Goal: Task Accomplishment & Management: Manage account settings

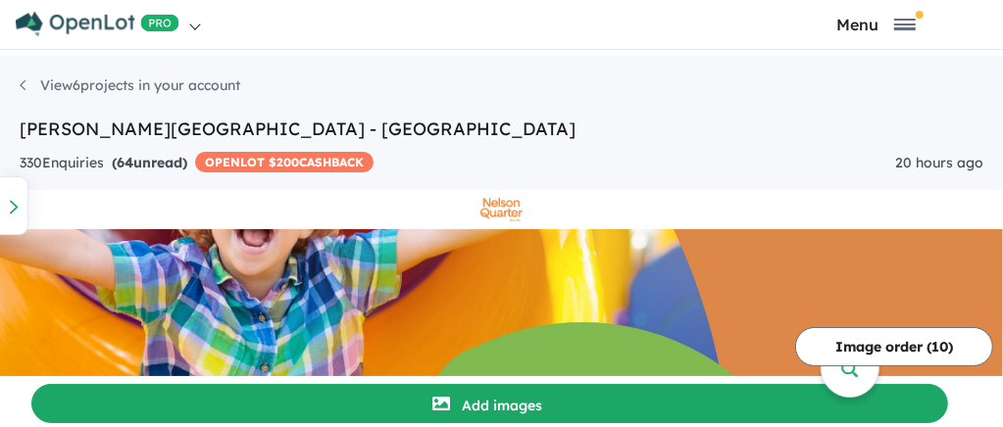
scroll to position [1151, 0]
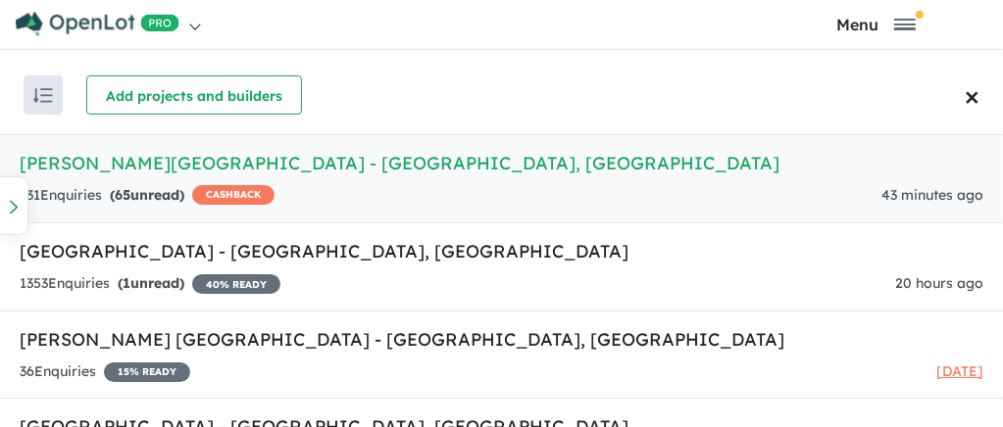
click at [161, 164] on h5 "Nelson Quarter Estate - Box Hill , NSW" at bounding box center [502, 163] width 964 height 26
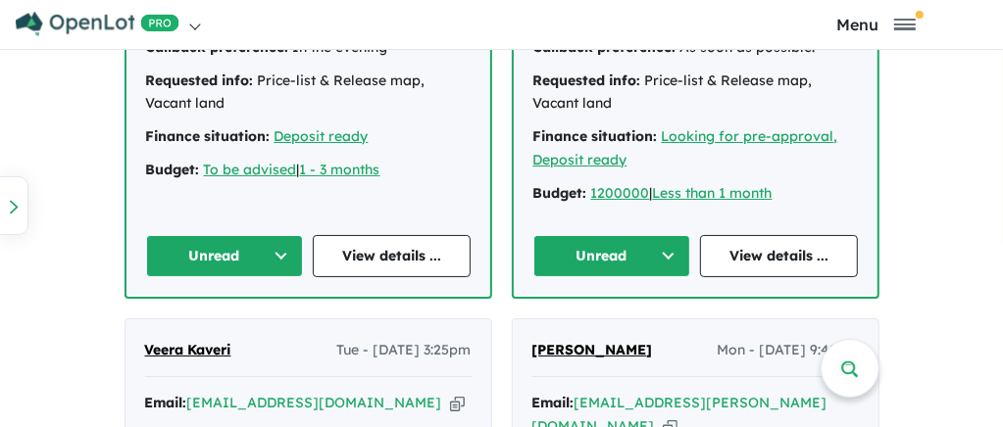
scroll to position [1423, 0]
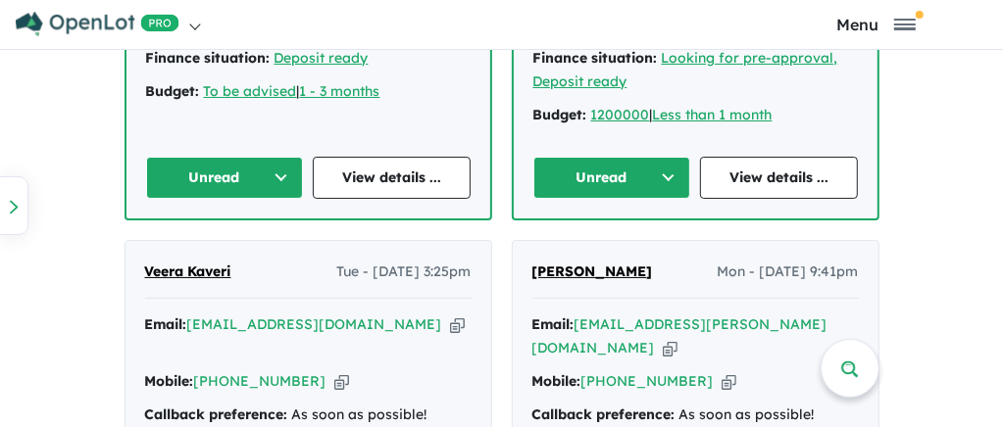
scroll to position [1492, 0]
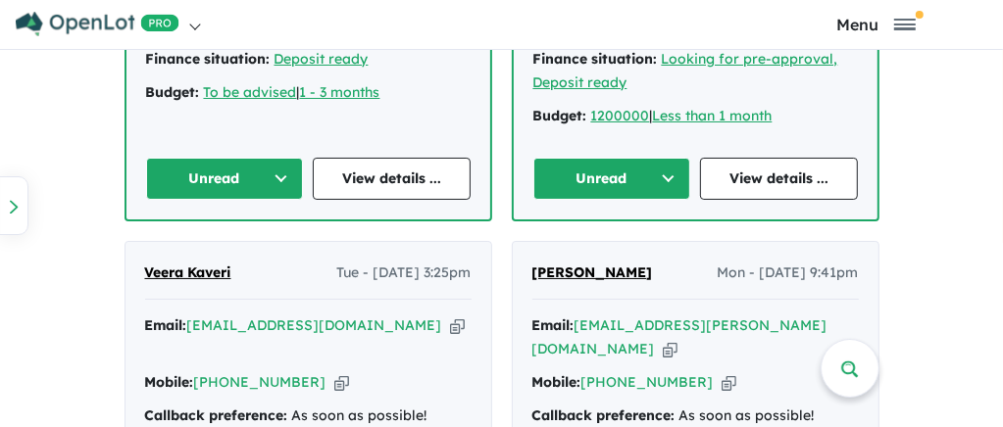
click at [276, 158] on button "Unread" at bounding box center [225, 179] width 158 height 42
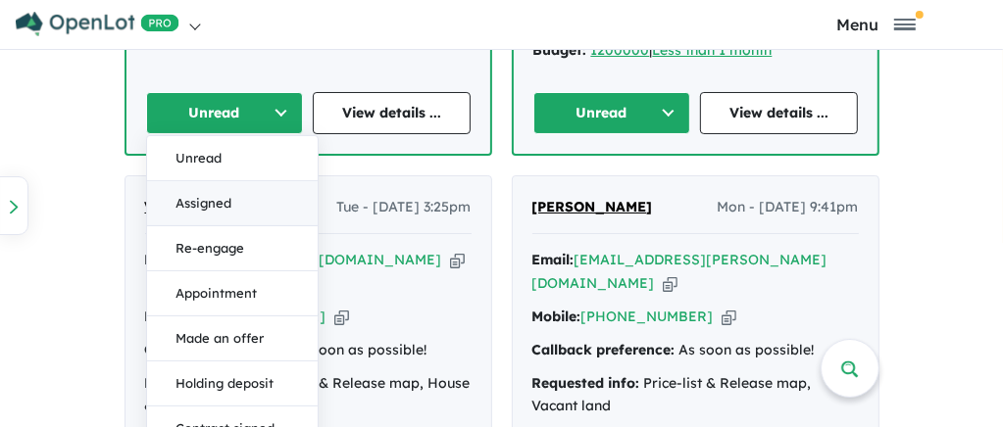
scroll to position [1615, 0]
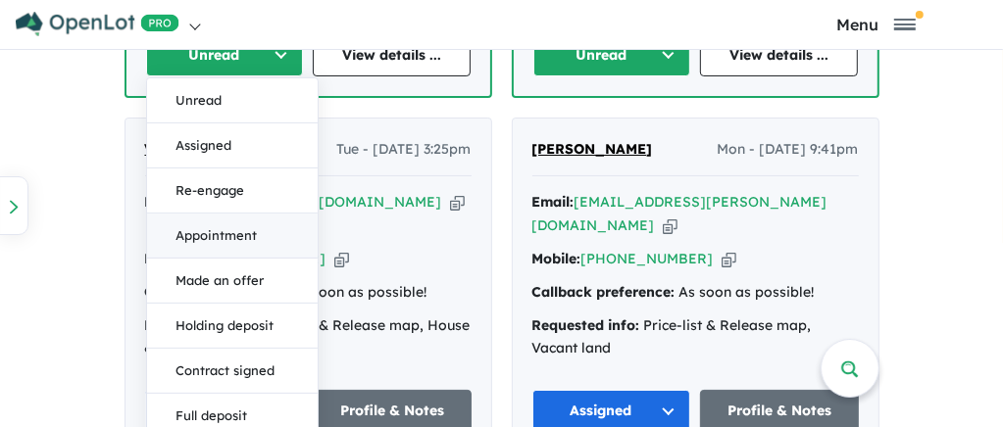
click at [213, 214] on button "Appointment" at bounding box center [232, 236] width 171 height 45
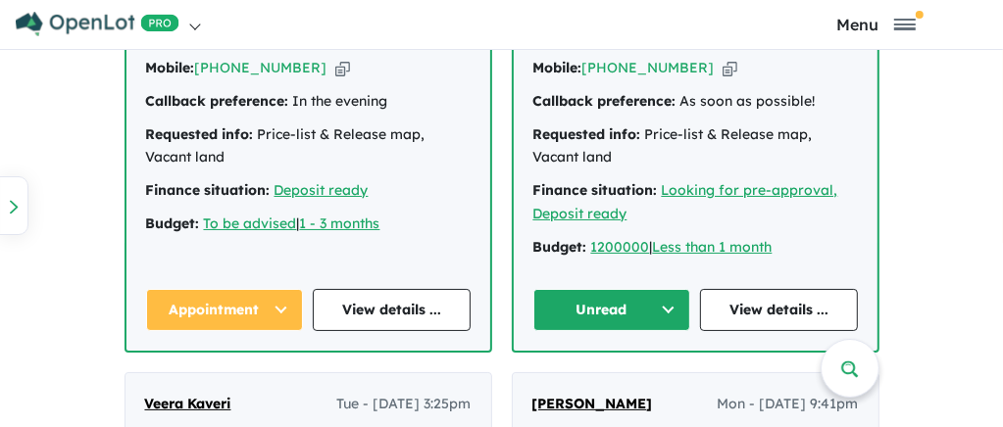
scroll to position [1360, 0]
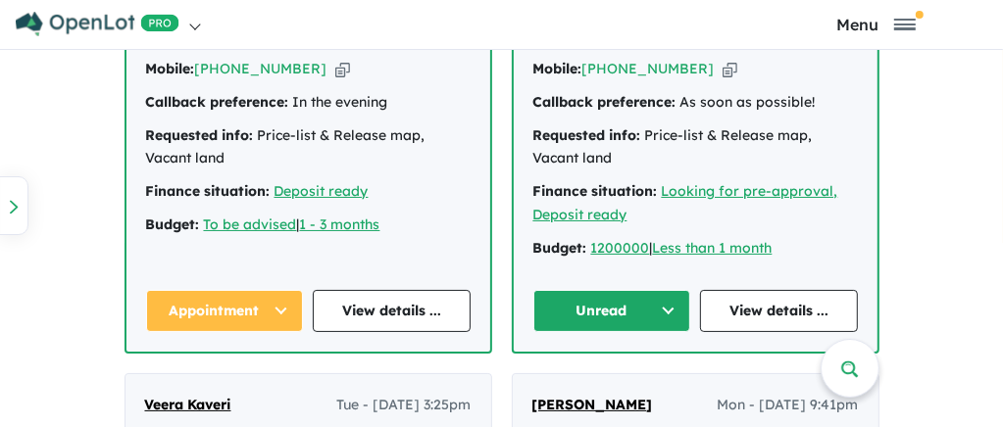
click at [278, 290] on button "Appointment" at bounding box center [225, 311] width 158 height 42
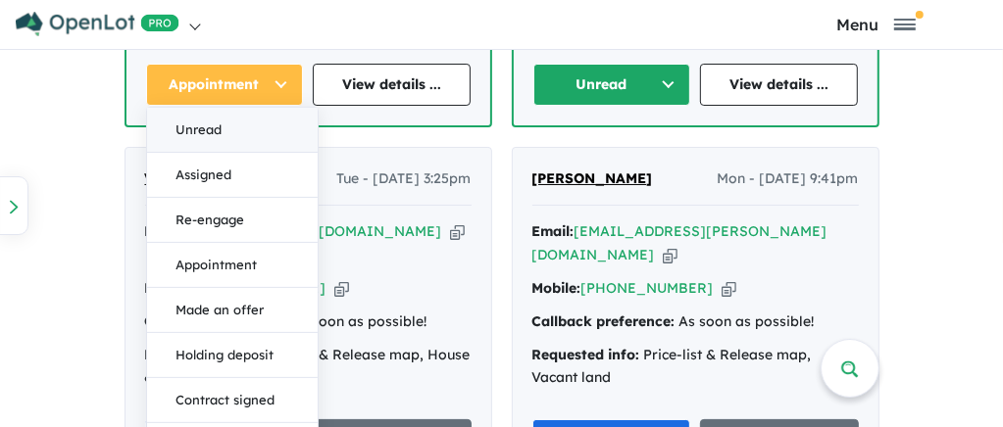
scroll to position [1650, 0]
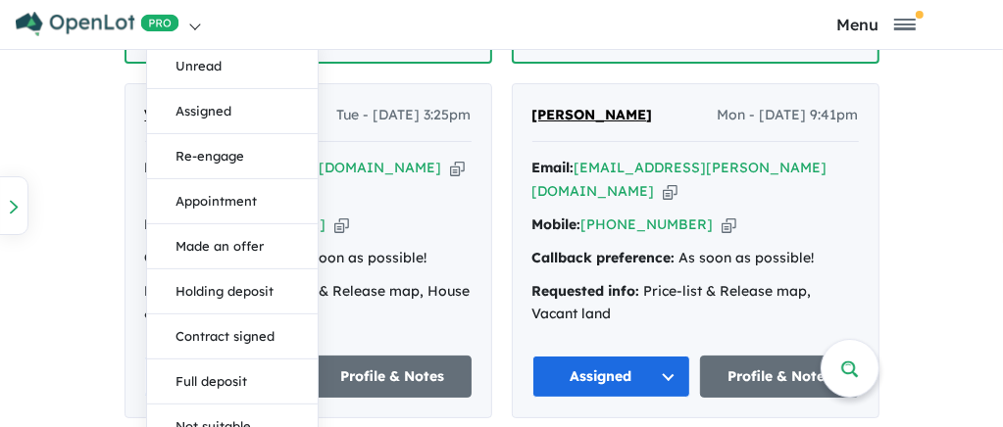
click at [625, 23] on nav "Homepage My Dashboard (6) Buyer Demand Index Suburb/Council Report Sales Traini…" at bounding box center [501, 24] width 973 height 49
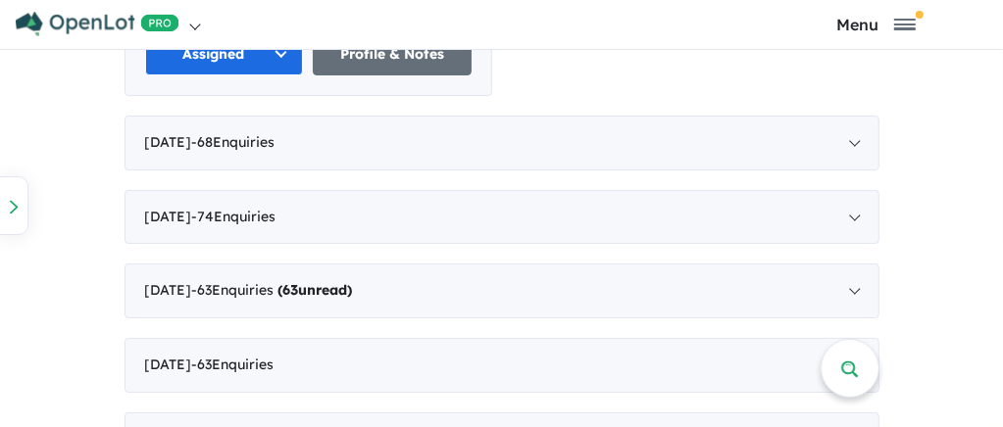
scroll to position [2172, 0]
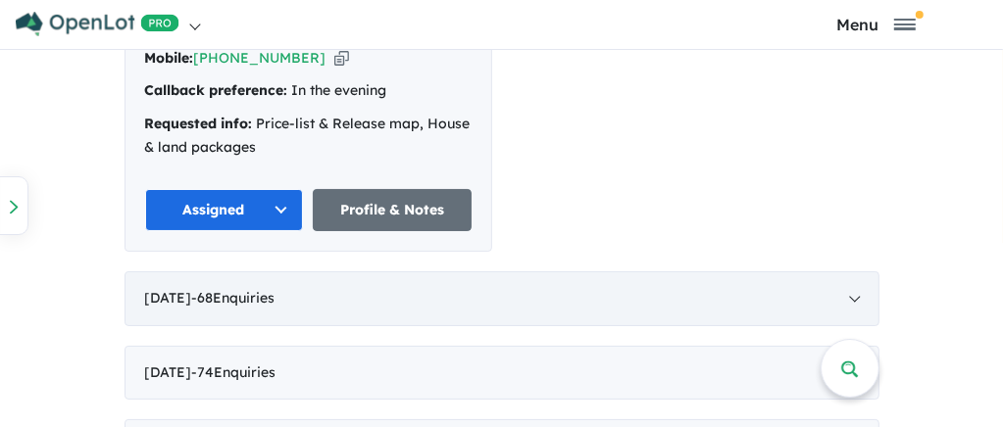
click at [271, 289] on span "- 68 Enquir ies ( 0 unread)" at bounding box center [233, 298] width 83 height 18
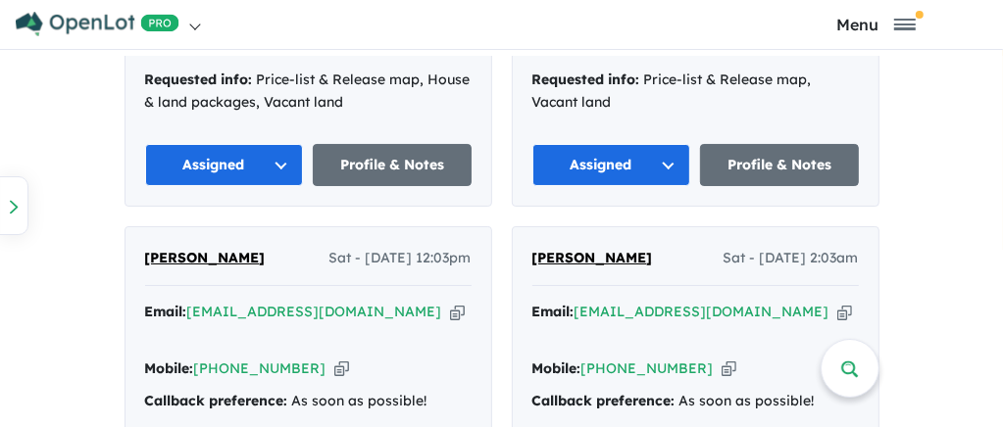
scroll to position [2736, 0]
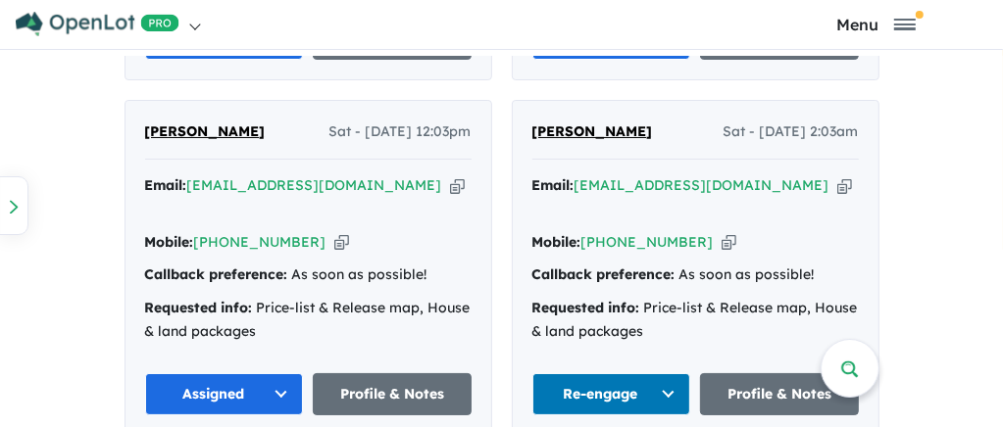
click at [188, 123] on span "Arslan Shah" at bounding box center [205, 132] width 121 height 18
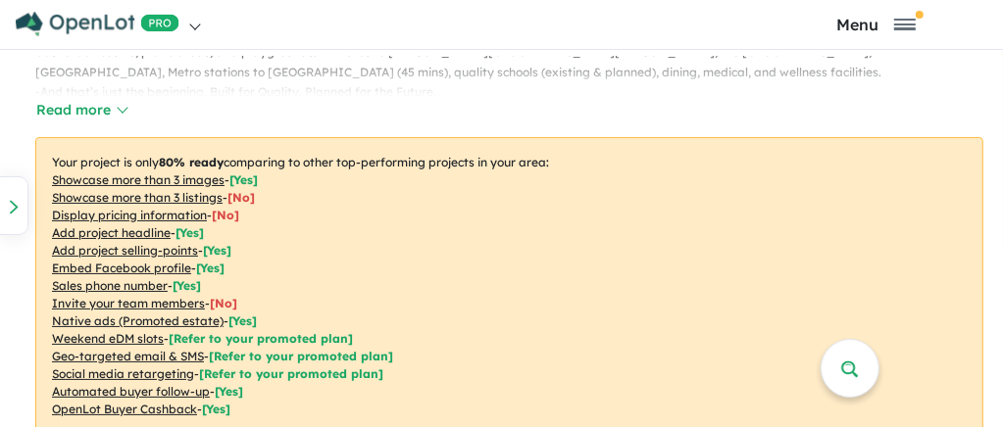
scroll to position [643, 0]
drag, startPoint x: 407, startPoint y: 67, endPoint x: 255, endPoint y: 108, distance: 157.4
click at [255, 108] on div "- NEWS UPDATE ! - ON SITE SALES OFFICE NOW OPEN (15A Nelson Road Box Hill ) FOR…" at bounding box center [502, 44] width 964 height 160
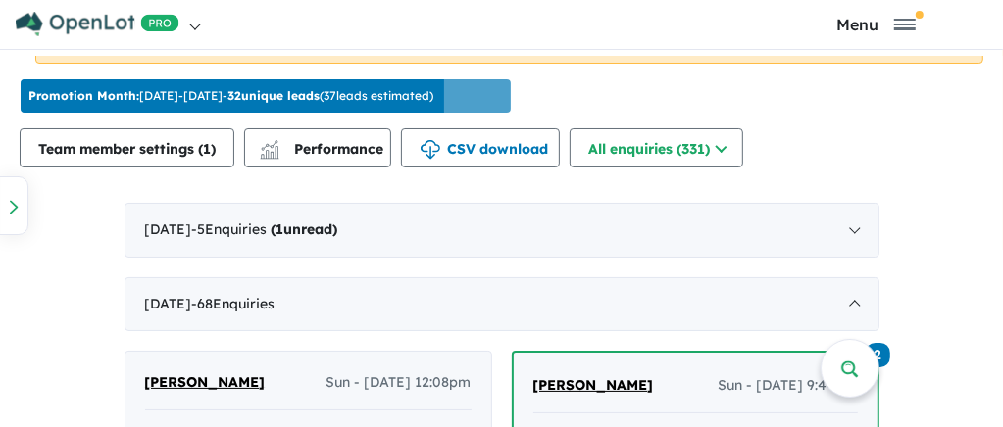
scroll to position [1014, 0]
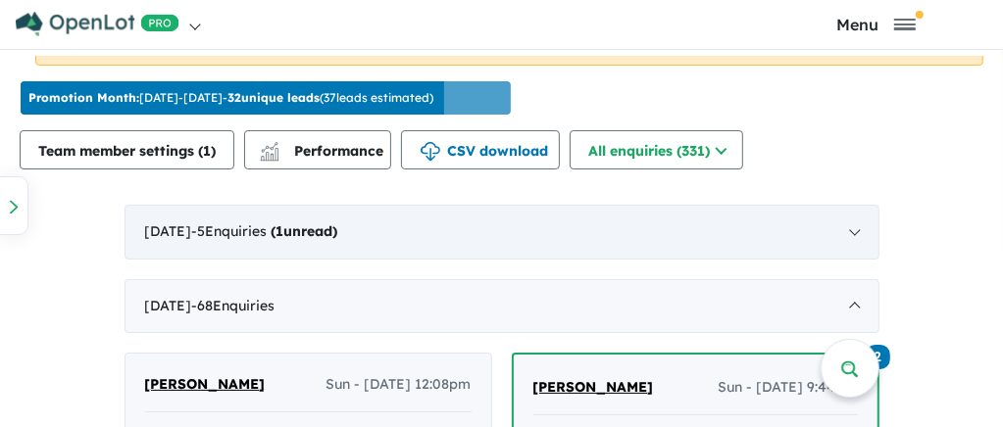
click at [244, 235] on div "September 2025 - 5 Enquir ies ( 1 unread)" at bounding box center [501, 232] width 755 height 55
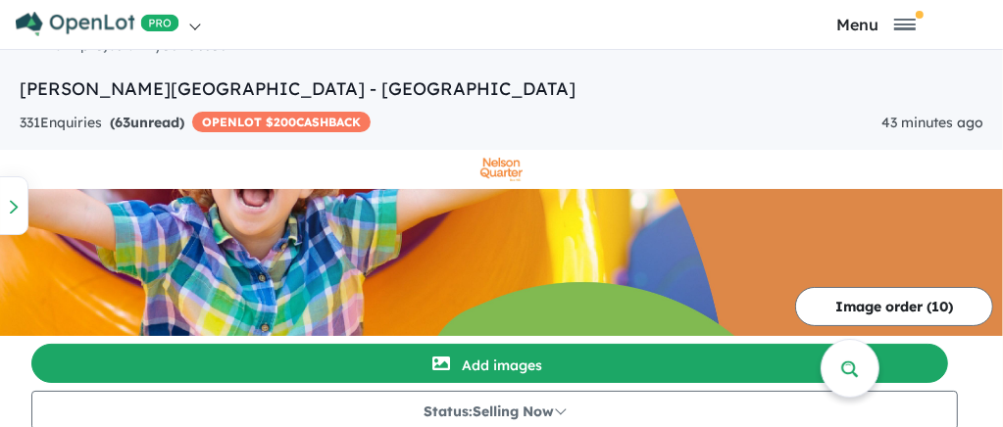
scroll to position [0, 0]
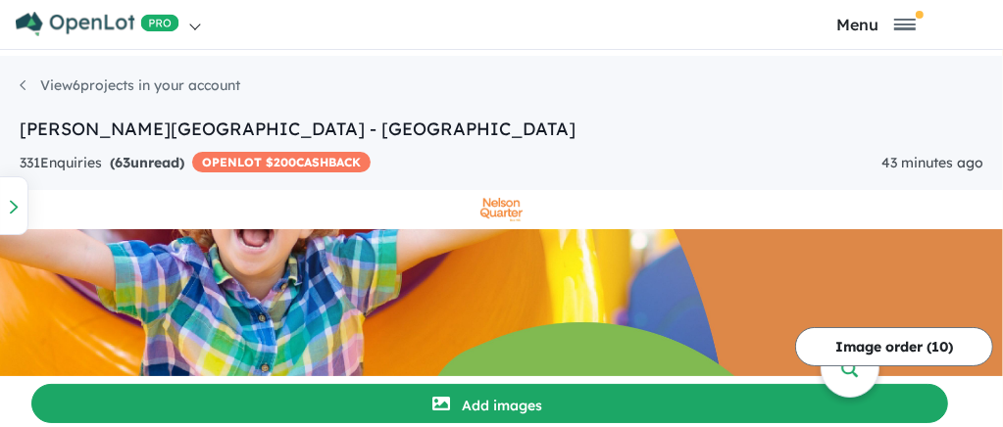
drag, startPoint x: 311, startPoint y: 116, endPoint x: 547, endPoint y: 94, distance: 237.2
click at [547, 94] on h4 "View 6 projects in your account Nelson Quarter Estate - Box Hill OPENLOT $ 200 …" at bounding box center [502, 107] width 964 height 72
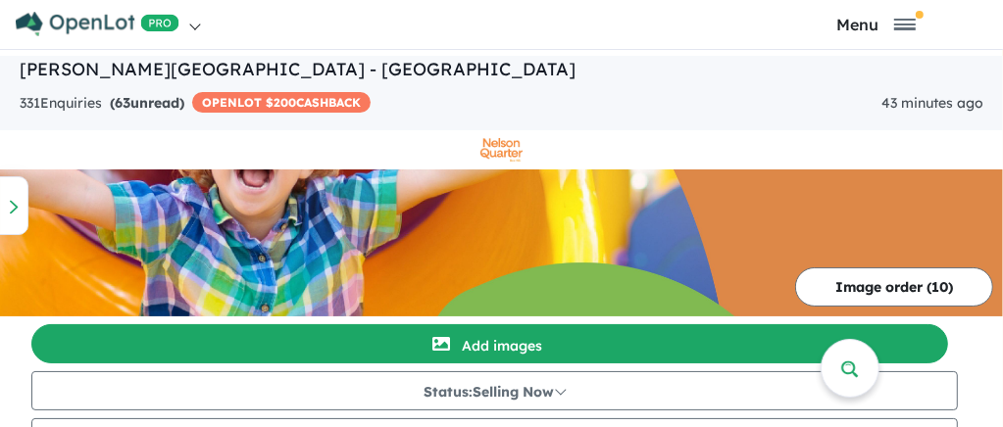
click at [23, 218] on div at bounding box center [13, 205] width 29 height 59
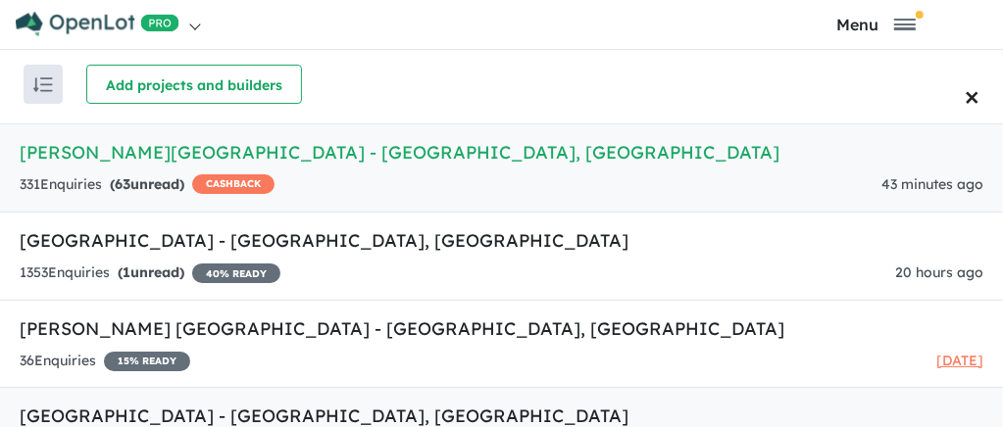
scroll to position [11, 0]
click at [93, 154] on h5 "Nelson Quarter Estate - Box Hill , NSW" at bounding box center [502, 152] width 964 height 26
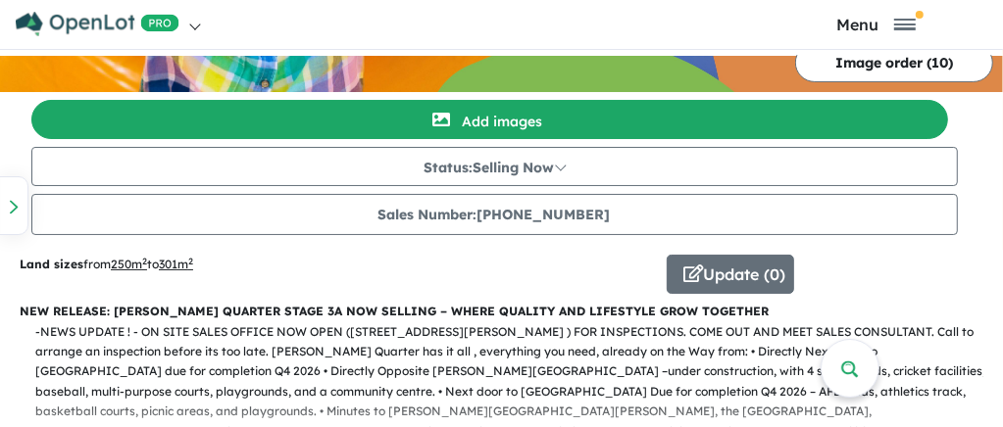
scroll to position [454, 0]
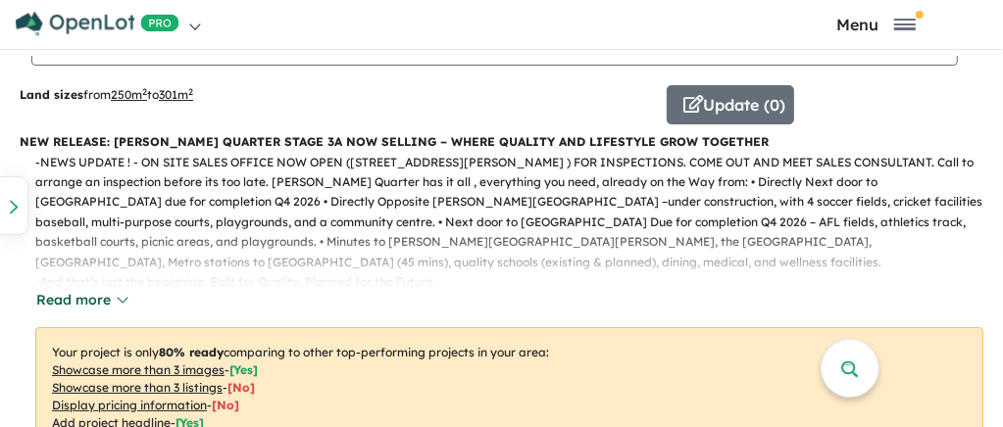
click at [119, 301] on button "Read more" at bounding box center [81, 300] width 92 height 23
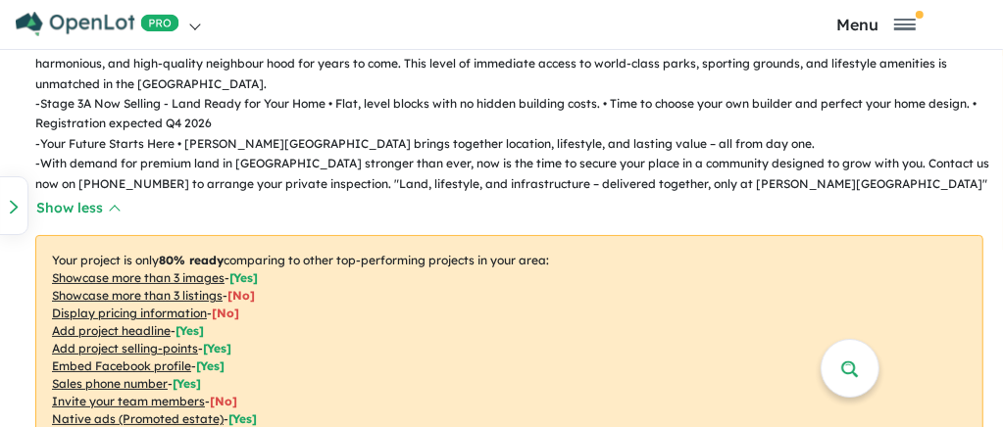
scroll to position [752, 0]
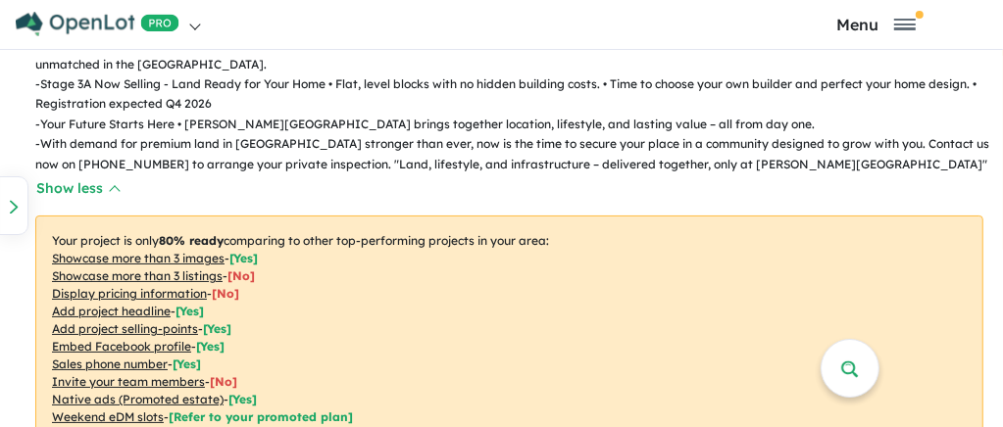
click at [355, 160] on div "- NEWS UPDATE ! - ON SITE SALES OFFICE NOW OPEN (15A Nelson Road Box Hill ) FOR…" at bounding box center [502, 28] width 964 height 346
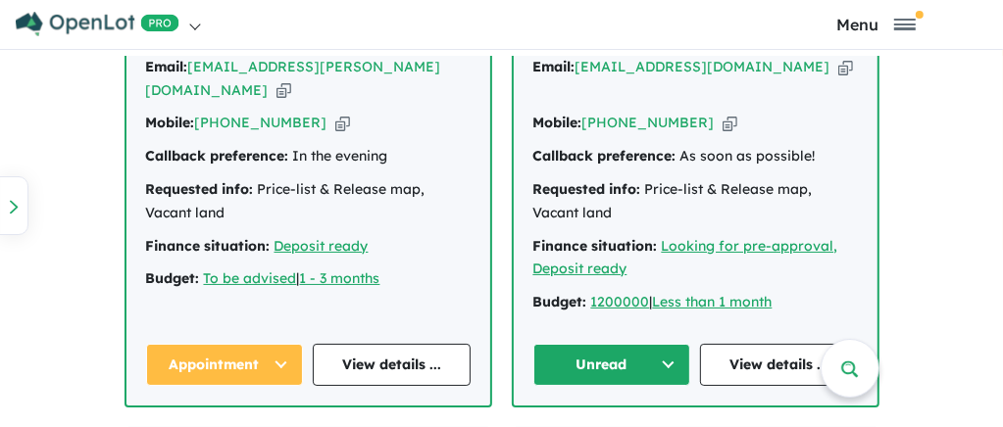
scroll to position [1588, 0]
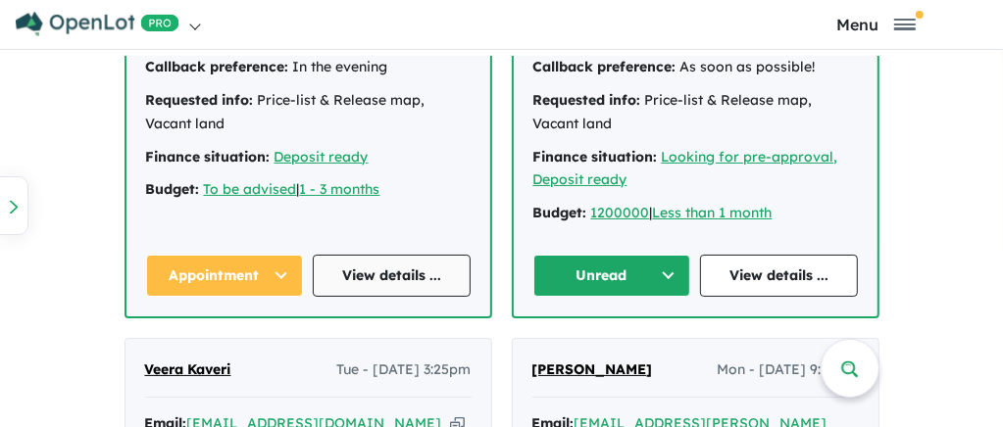
click at [394, 255] on link "View details ..." at bounding box center [392, 276] width 158 height 42
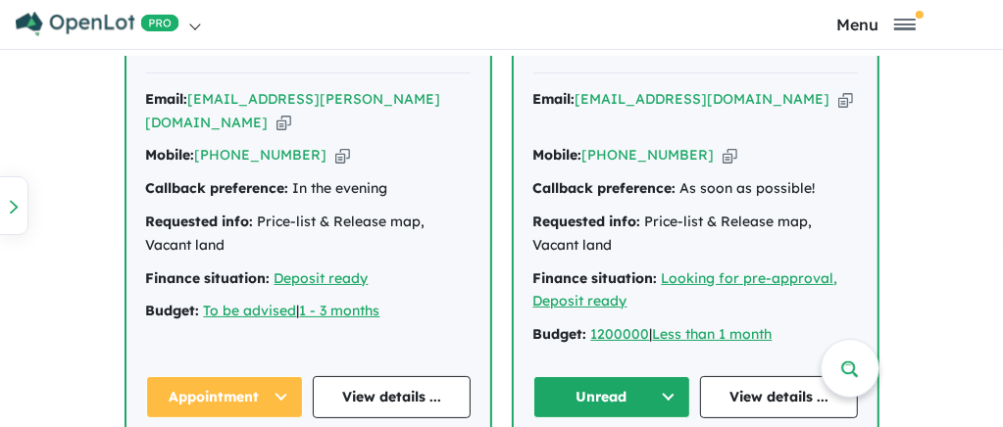
scroll to position [1466, 0]
click at [771, 376] on link "View details ..." at bounding box center [779, 397] width 158 height 42
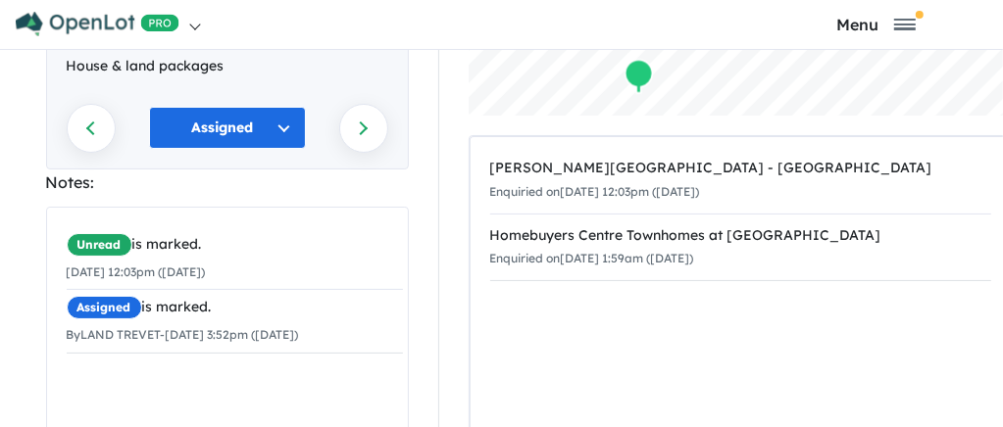
scroll to position [278, 0]
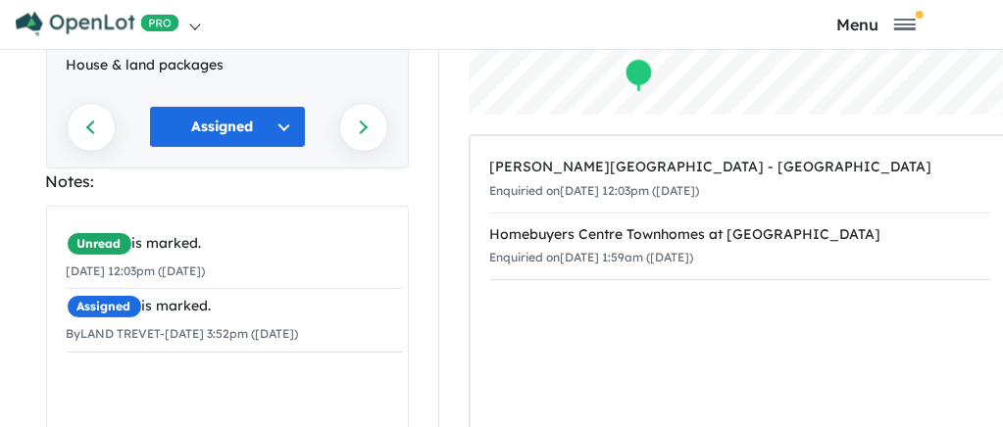
click at [76, 264] on small "30/08/2025 12:03pm (Saturday)" at bounding box center [136, 271] width 139 height 15
click at [104, 169] on div "Notes:" at bounding box center [227, 182] width 363 height 26
click at [113, 169] on div "Notes:" at bounding box center [227, 182] width 363 height 26
click at [115, 169] on div "Notes:" at bounding box center [227, 182] width 363 height 26
click at [201, 264] on small "30/08/2025 12:03pm (Saturday)" at bounding box center [136, 271] width 139 height 15
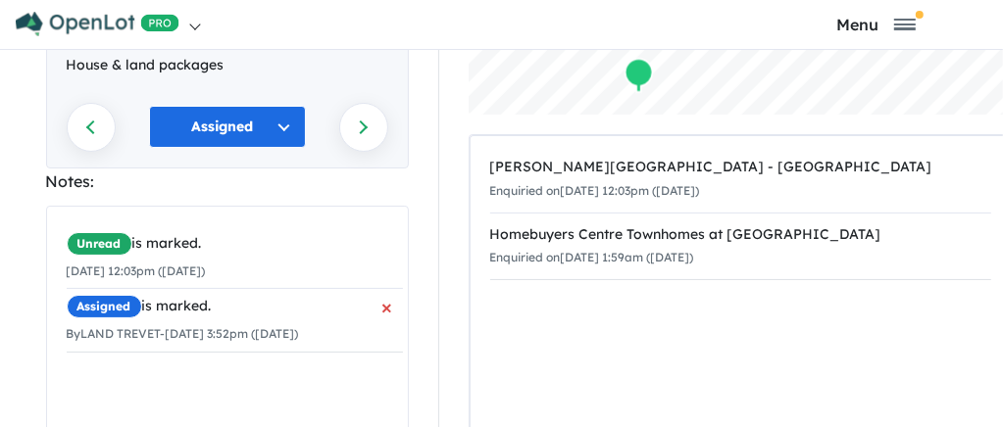
click at [167, 295] on div "Assigned is marked." at bounding box center [235, 307] width 336 height 24
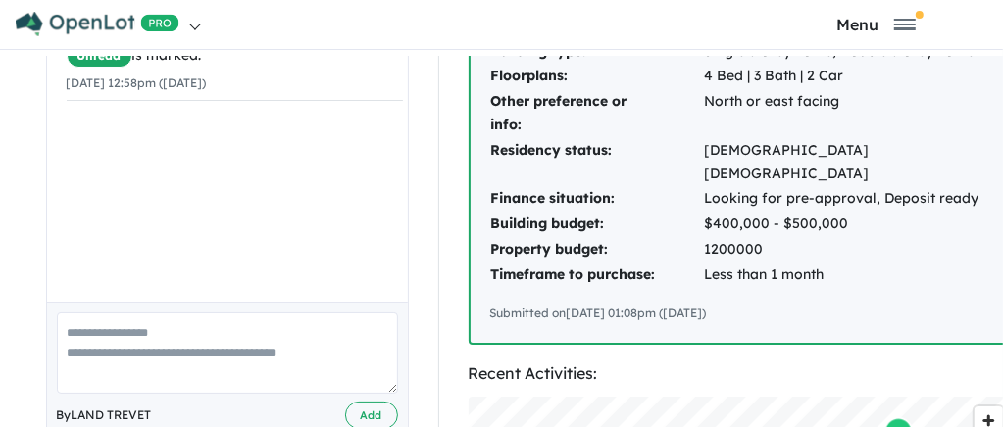
scroll to position [504, 0]
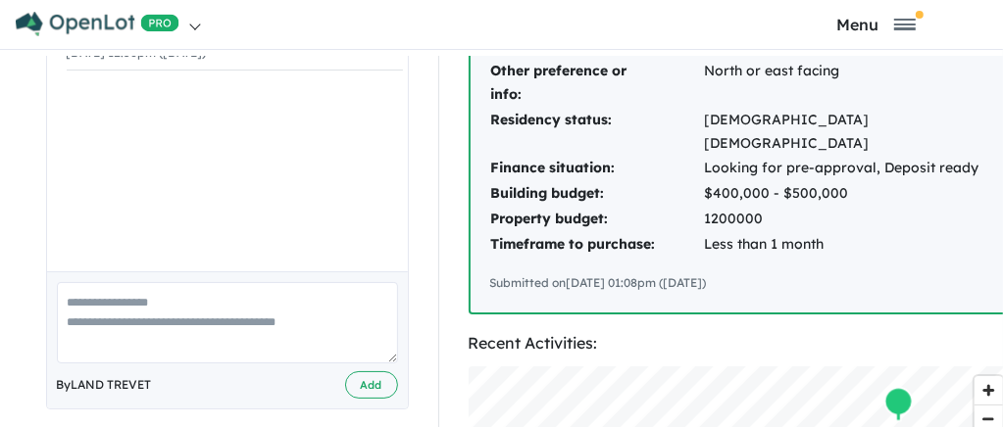
click at [283, 192] on div "Unread is marked. [DATE] 12:58pm ([DATE])" at bounding box center [234, 137] width 375 height 298
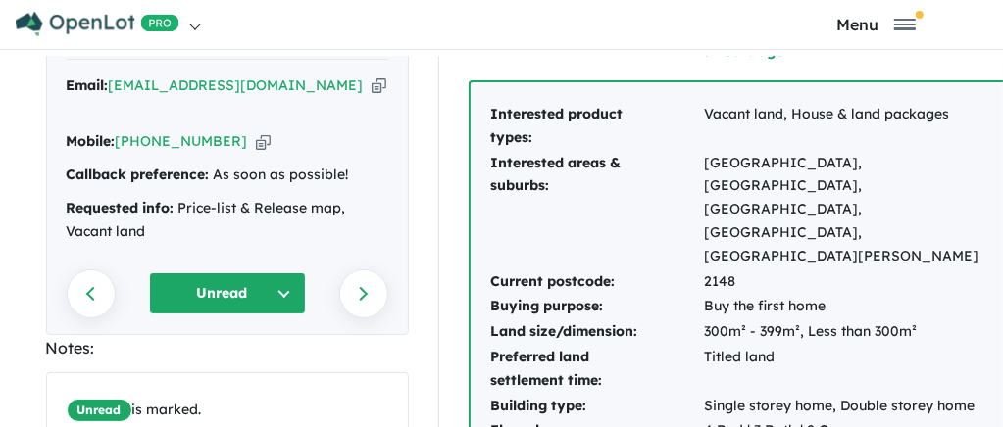
scroll to position [0, 0]
